Goal: Submit feedback/report problem

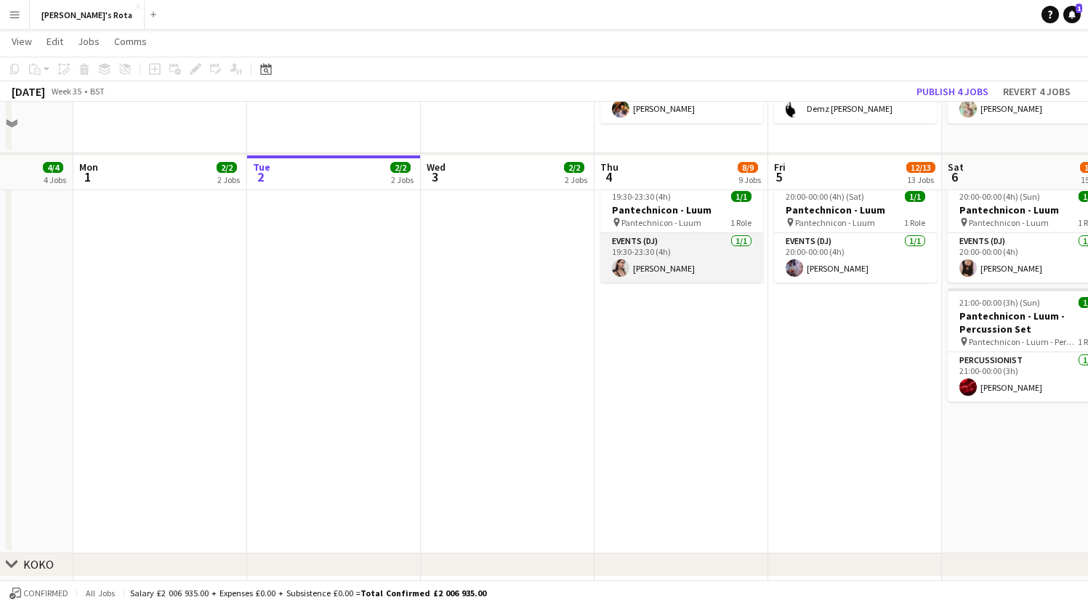
scroll to position [1660, 0]
